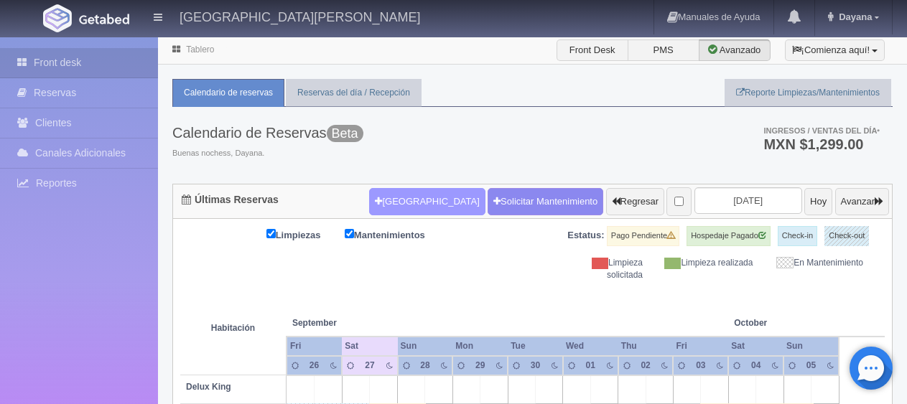
click at [451, 284] on th at bounding box center [439, 308] width 83 height 55
click at [401, 196] on button "[GEOGRAPHIC_DATA]" at bounding box center [427, 201] width 116 height 27
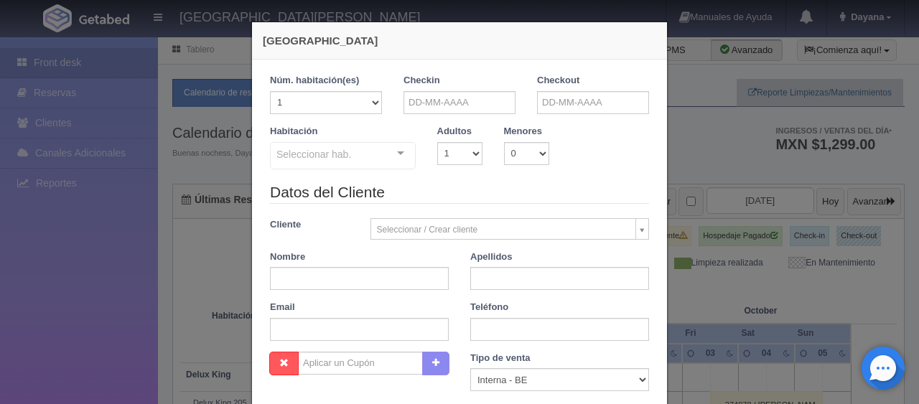
checkbox input "false"
click at [475, 98] on input "text" at bounding box center [460, 102] width 112 height 23
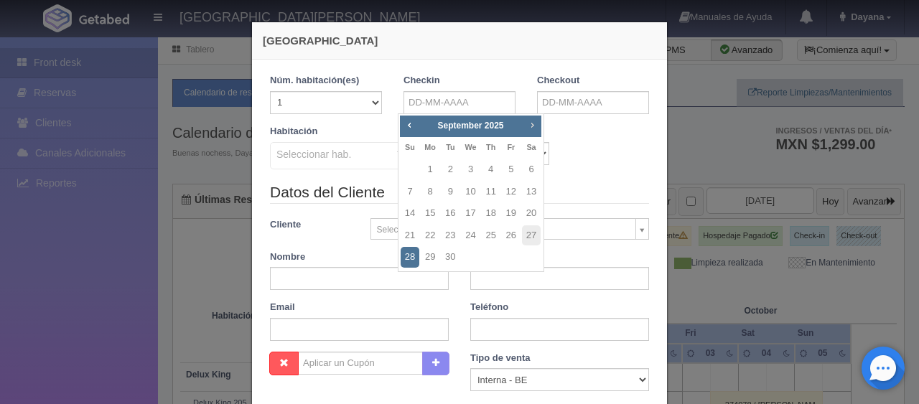
click at [531, 125] on span "Next" at bounding box center [531, 124] width 11 height 11
click at [530, 125] on span "Next" at bounding box center [531, 124] width 11 height 11
click at [530, 124] on span "Next" at bounding box center [531, 124] width 11 height 11
click at [527, 187] on link "14" at bounding box center [531, 192] width 19 height 21
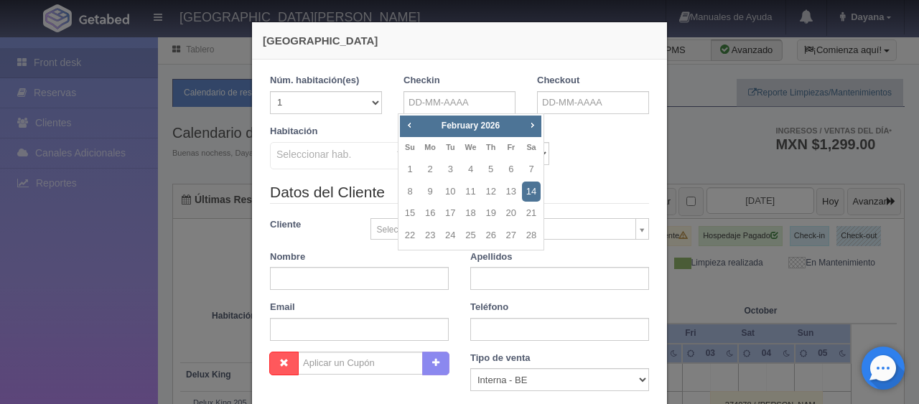
type input "[DATE]"
checkbox input "false"
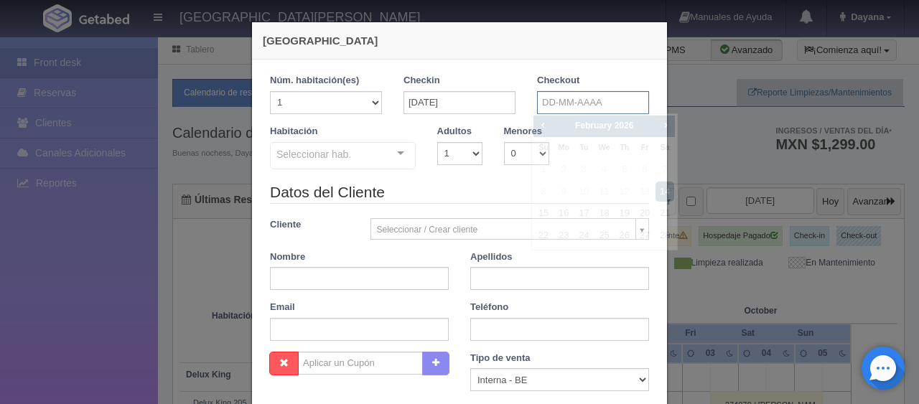
click at [599, 96] on input "text" at bounding box center [593, 102] width 112 height 23
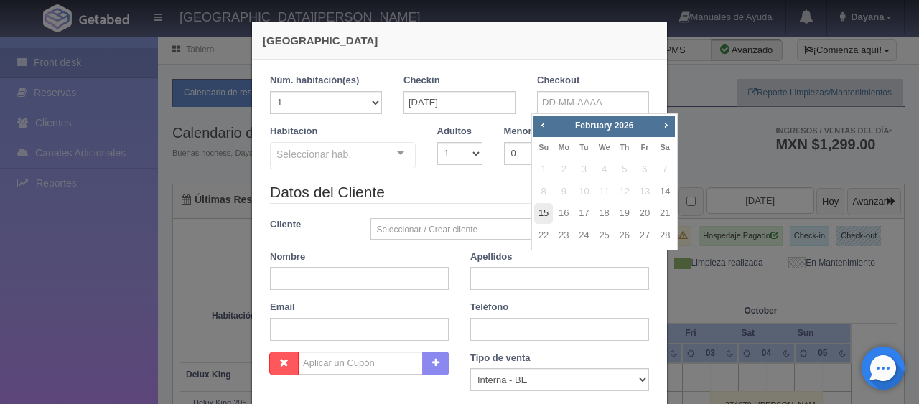
click at [548, 218] on link "15" at bounding box center [543, 213] width 19 height 21
type input "[DATE]"
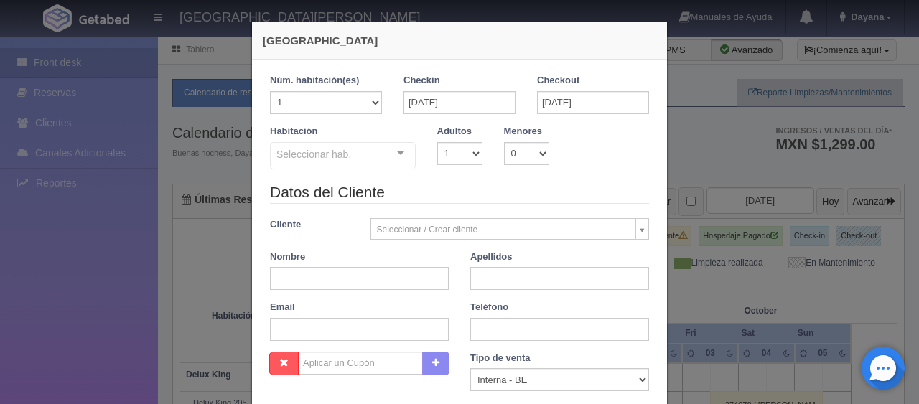
checkbox input "false"
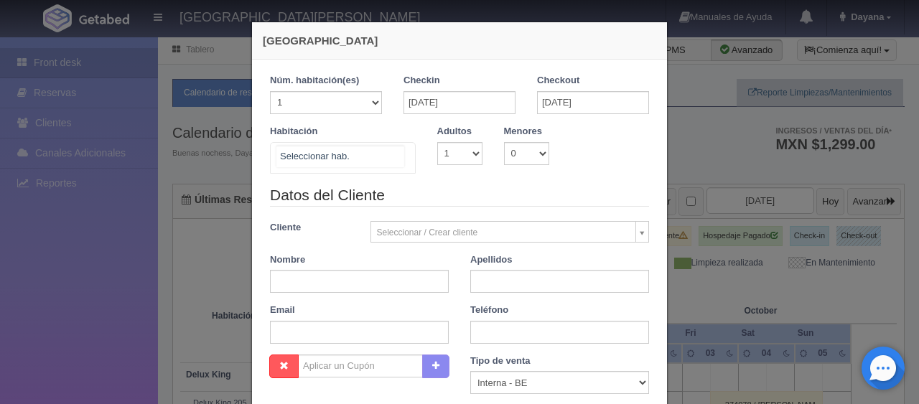
click at [385, 167] on div at bounding box center [343, 158] width 146 height 32
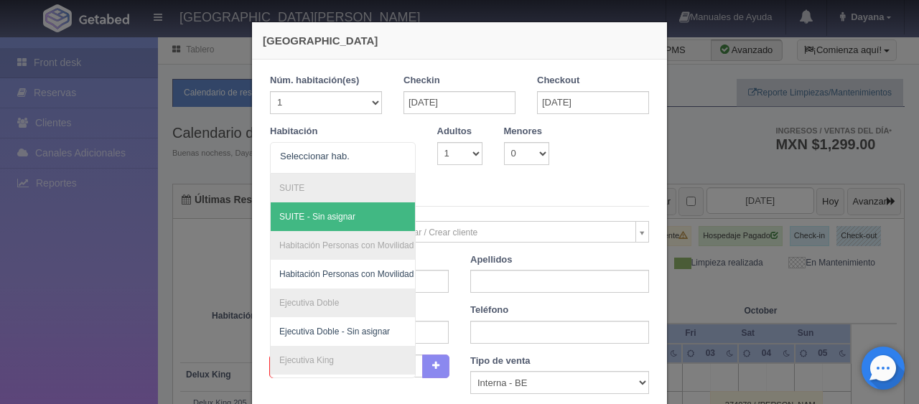
click at [503, 185] on legend "Datos del Cliente" at bounding box center [459, 196] width 379 height 22
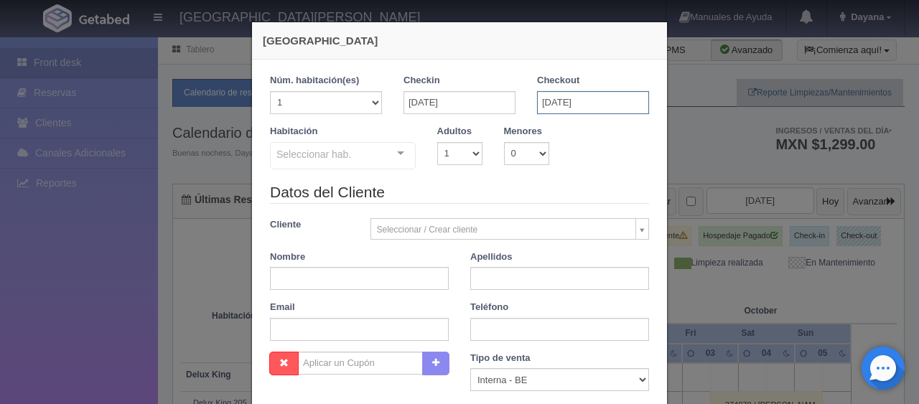
click at [584, 102] on input "[DATE]" at bounding box center [593, 102] width 112 height 23
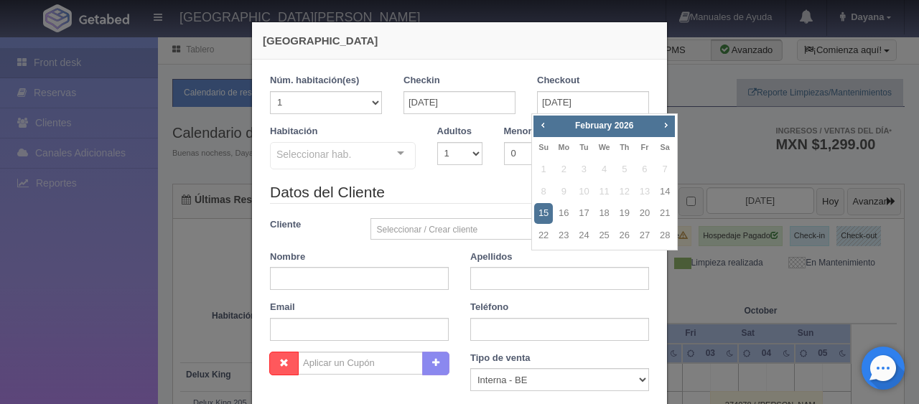
click at [464, 182] on legend "Datos del Cliente" at bounding box center [459, 193] width 379 height 22
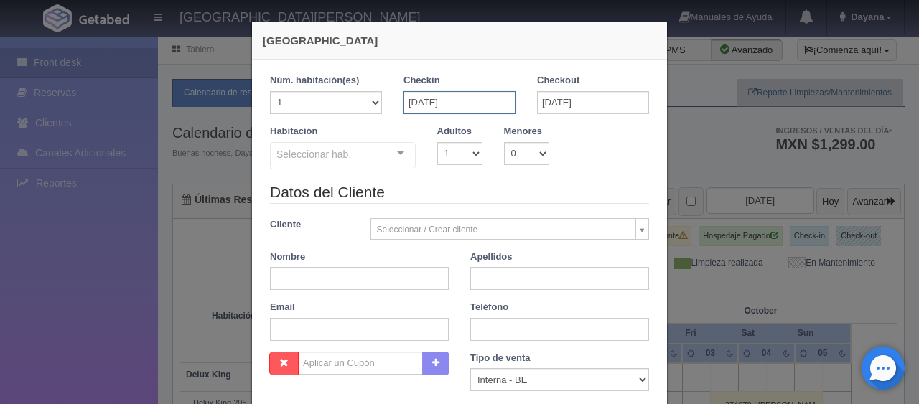
click at [451, 91] on input "[DATE]" at bounding box center [460, 102] width 112 height 23
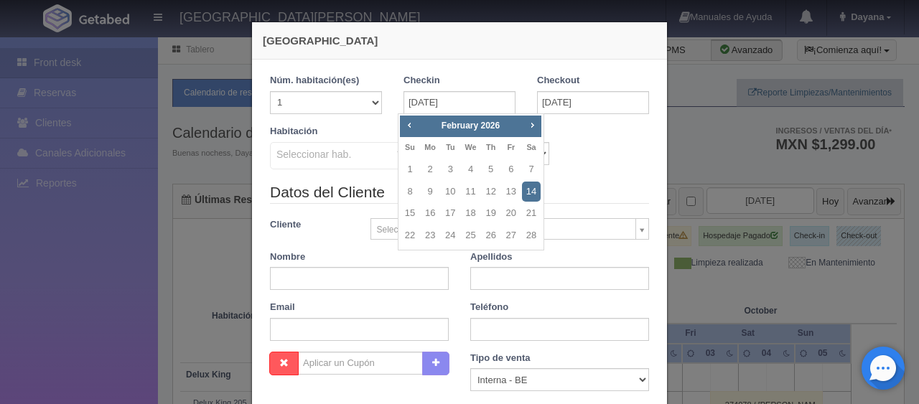
click at [623, 167] on div "Habitación Seleccionar hab. SUITE SUITE - Sin asignar Habitación Personas con M…" at bounding box center [459, 153] width 401 height 57
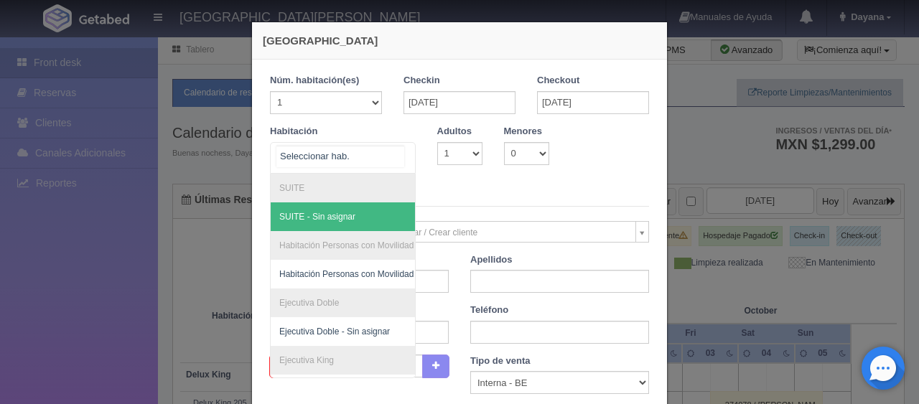
click at [382, 154] on div "SUITE SUITE - Sin asignar Habitación Personas con Movilidad Reducida Habitación…" at bounding box center [343, 158] width 146 height 32
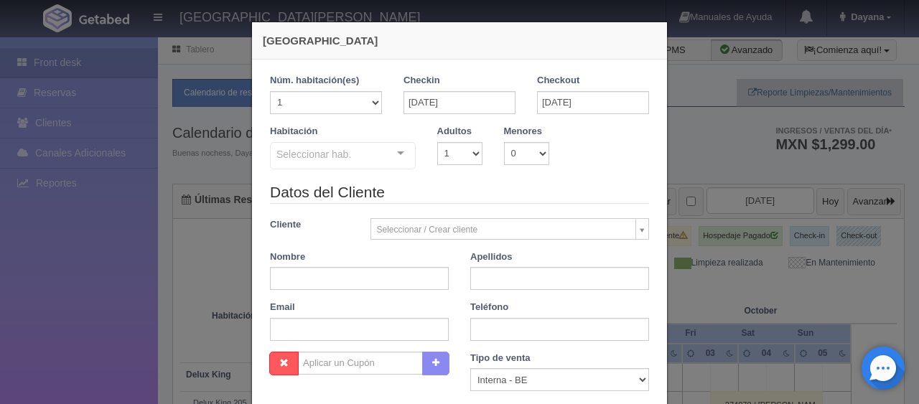
scroll to position [253, 0]
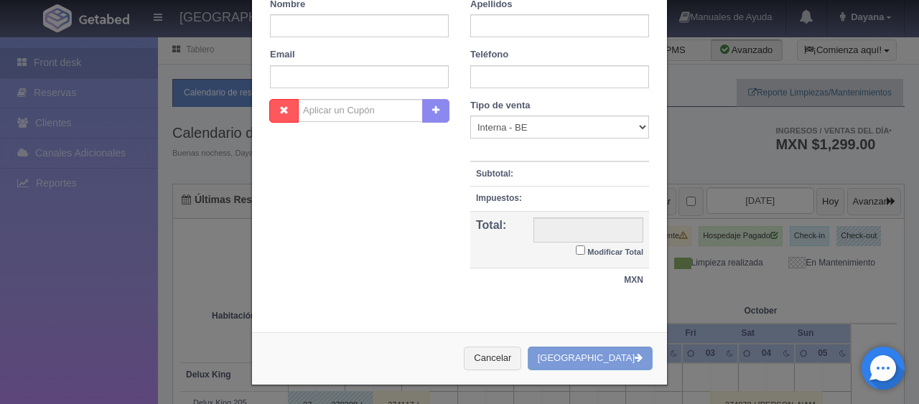
drag, startPoint x: 795, startPoint y: 315, endPoint x: 786, endPoint y: 315, distance: 8.6
click at [793, 315] on div "[GEOGRAPHIC_DATA] 1 Núm. habitación(es) 1 2 3 4 5 6 7 8 9 10 11 12 13 14 15 16 …" at bounding box center [459, 202] width 919 height 404
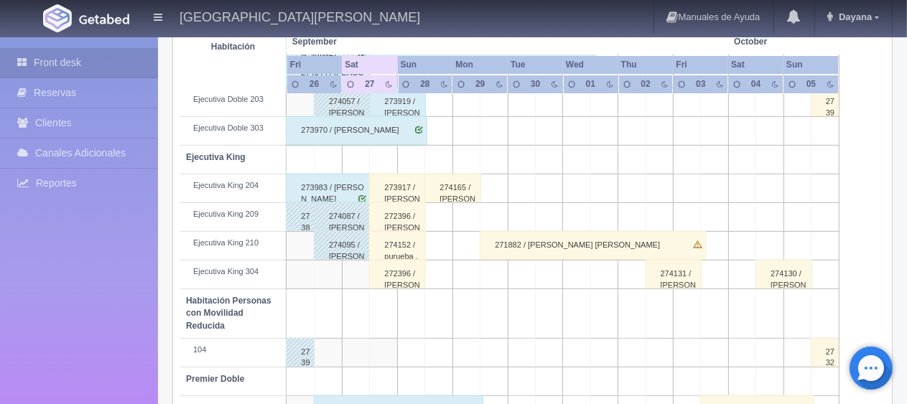
scroll to position [765, 0]
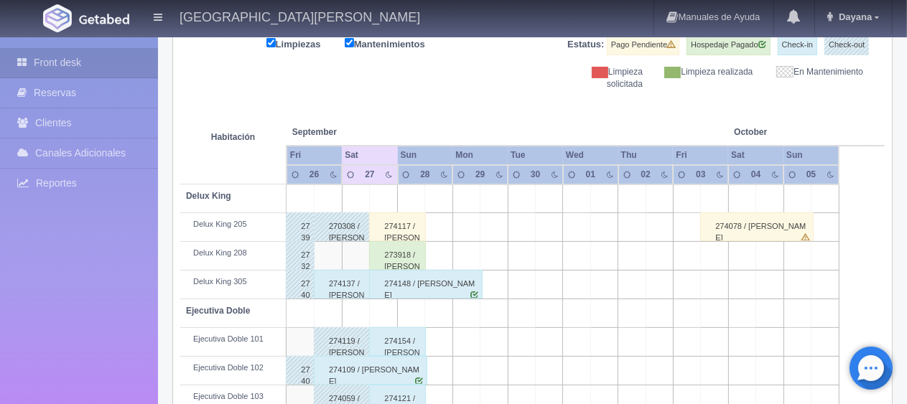
click at [399, 253] on div "273918 / [PERSON_NAME]" at bounding box center [397, 255] width 57 height 29
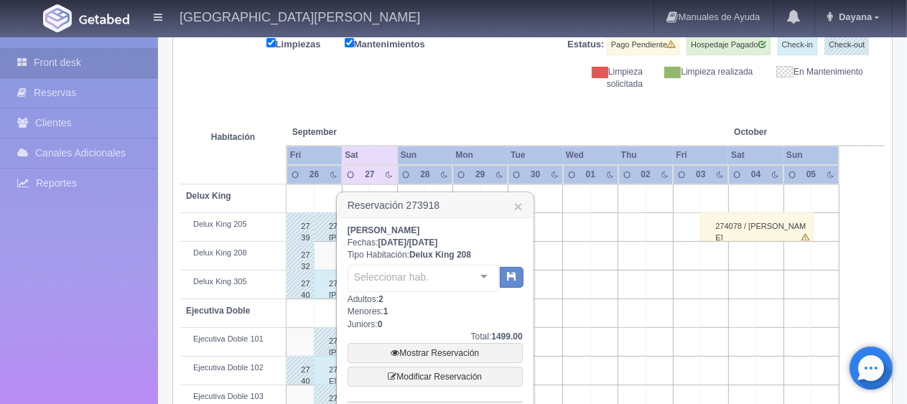
scroll to position [335, 0]
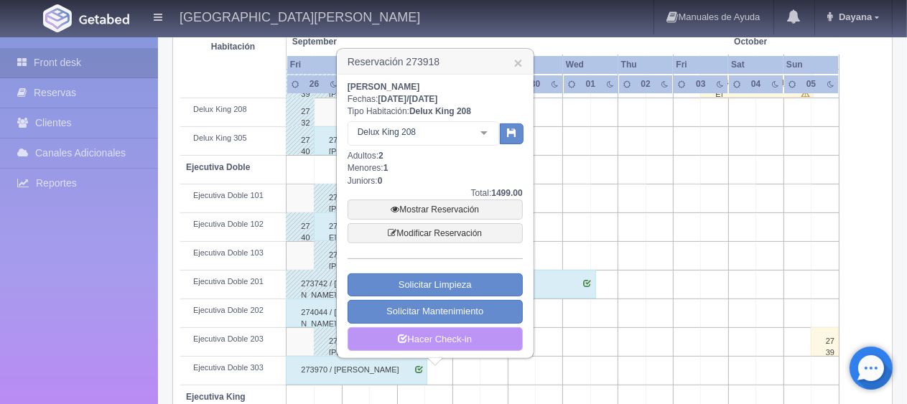
click at [431, 335] on link "Hacer Check-in" at bounding box center [435, 339] width 175 height 24
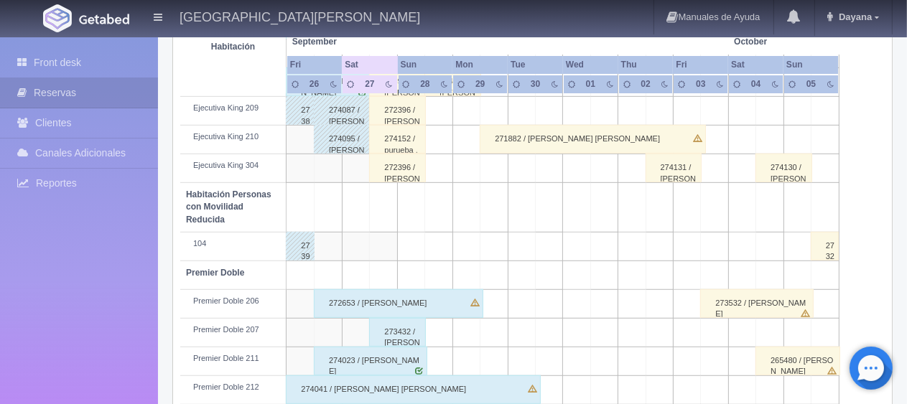
scroll to position [765, 0]
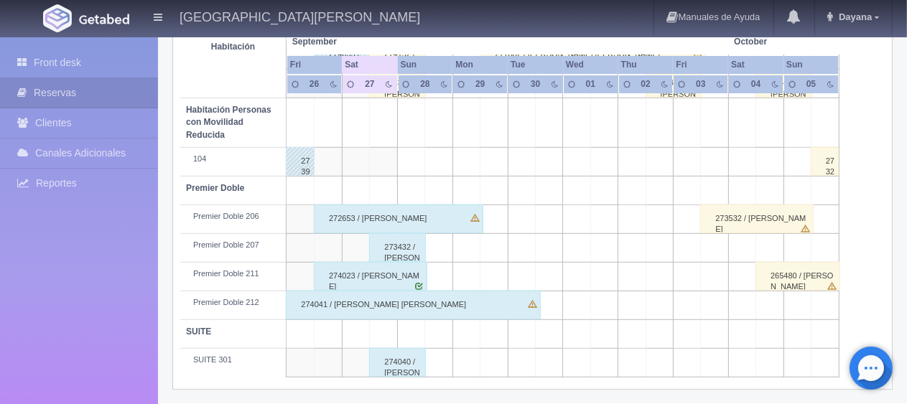
click at [451, 223] on div "272653 / [PERSON_NAME]" at bounding box center [398, 219] width 169 height 29
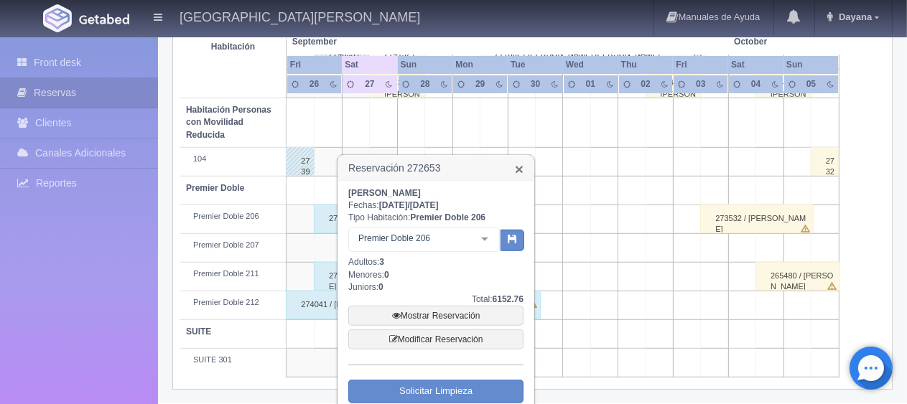
click at [516, 170] on link "×" at bounding box center [519, 169] width 9 height 15
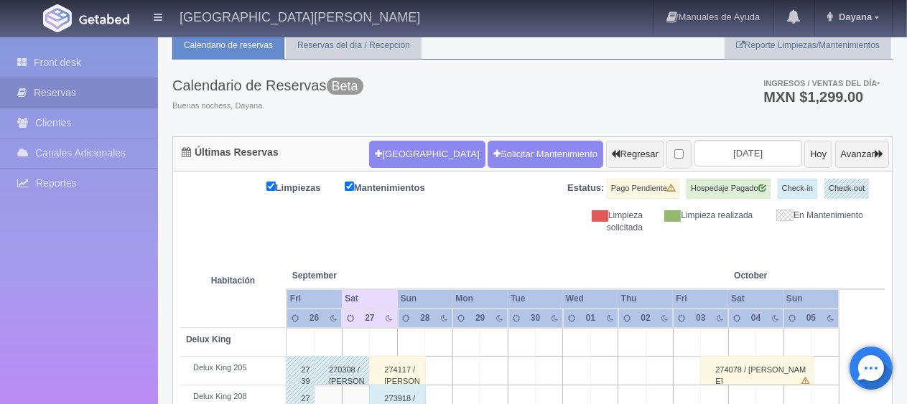
scroll to position [0, 0]
